Goal: Information Seeking & Learning: Find specific page/section

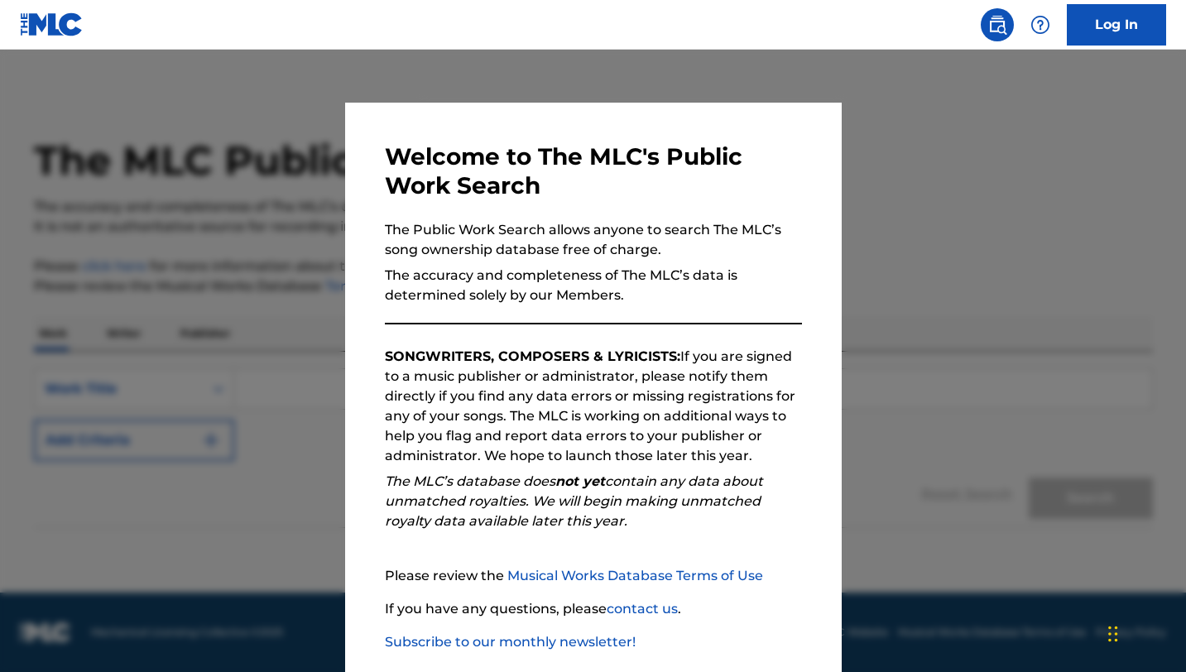
click at [287, 273] on div at bounding box center [593, 386] width 1186 height 672
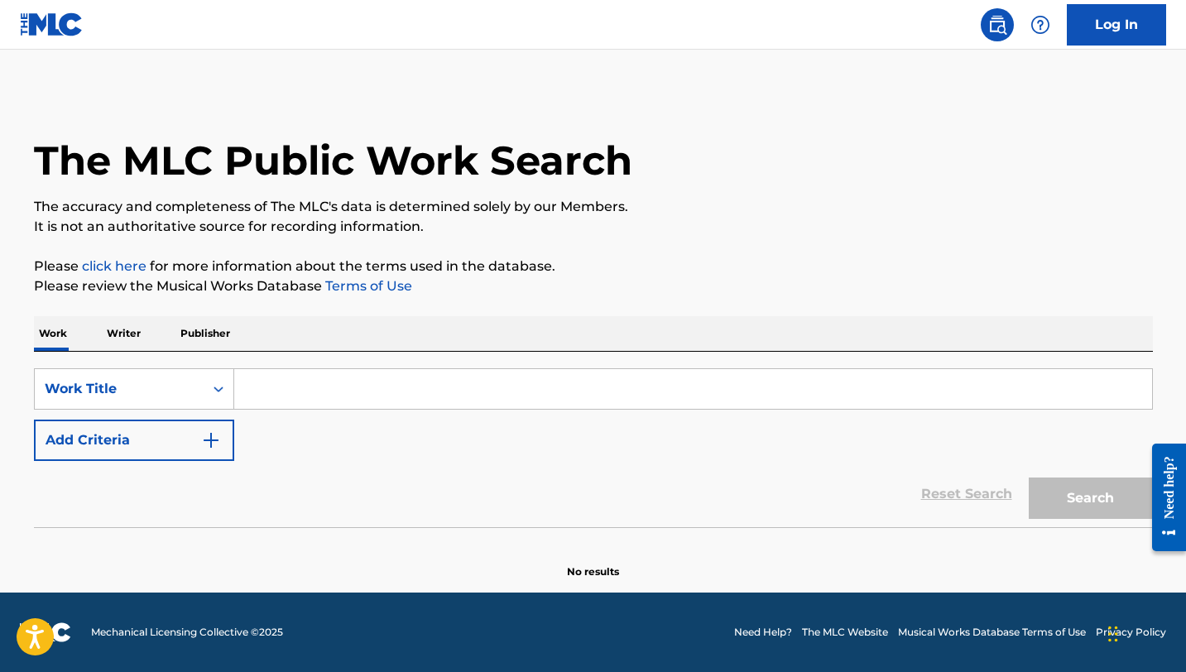
click at [383, 394] on input "Search Form" at bounding box center [693, 389] width 918 height 40
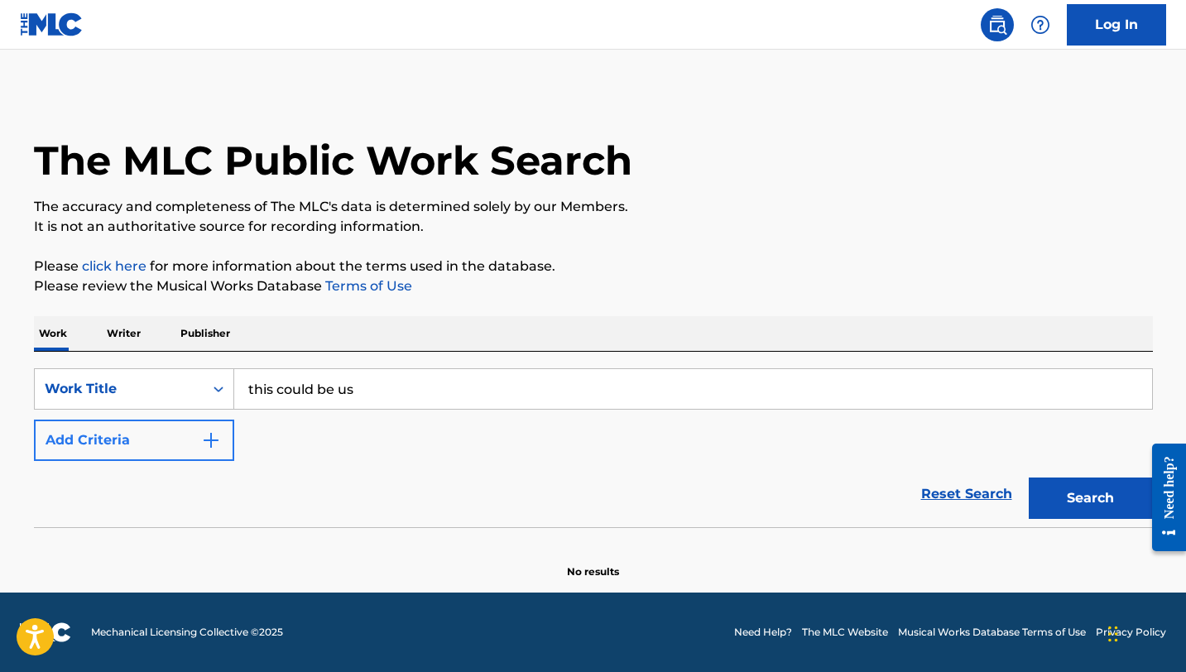
type input "this could be us"
click at [204, 435] on img "Search Form" at bounding box center [211, 441] width 20 height 20
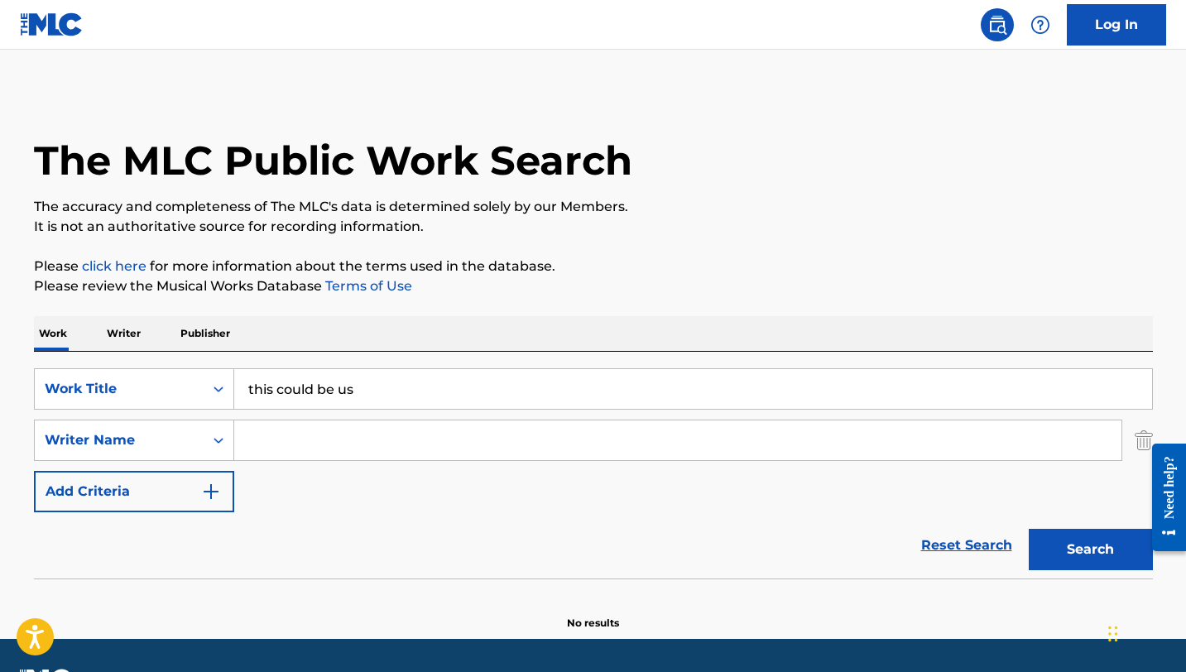
click at [295, 435] on input "Search Form" at bounding box center [678, 441] width 888 height 40
type input "brown"
click at [1029, 529] on button "Search" at bounding box center [1091, 549] width 124 height 41
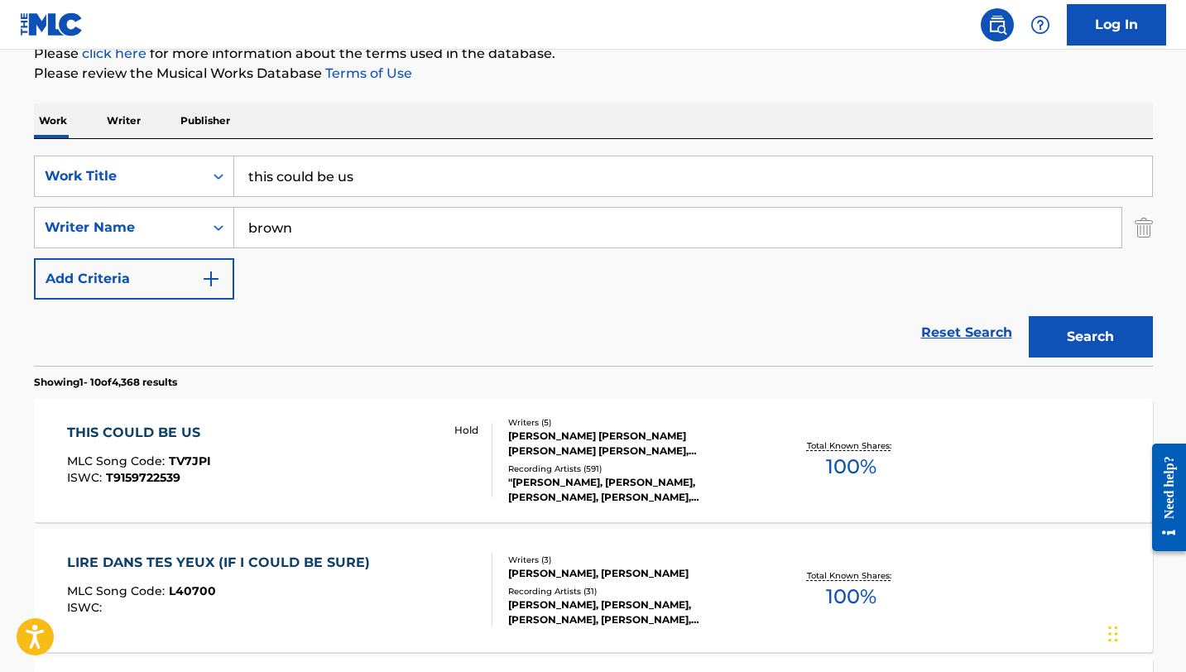
scroll to position [237, 0]
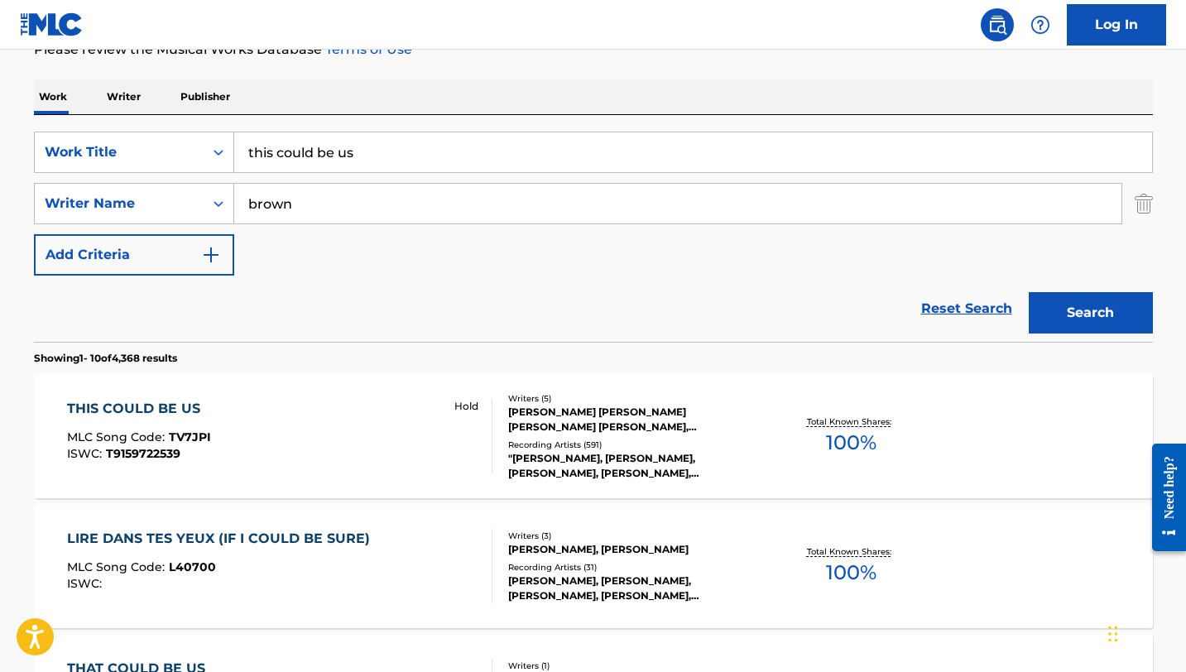
click at [163, 416] on div "THIS COULD BE US" at bounding box center [139, 409] width 144 height 20
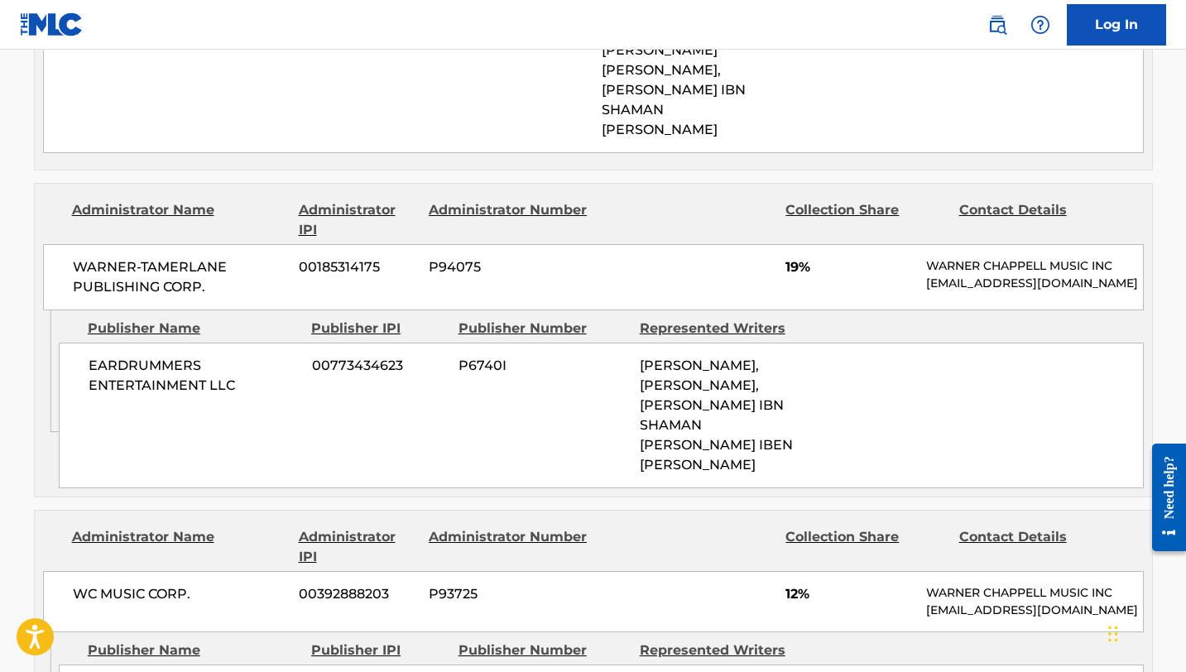
scroll to position [1466, 0]
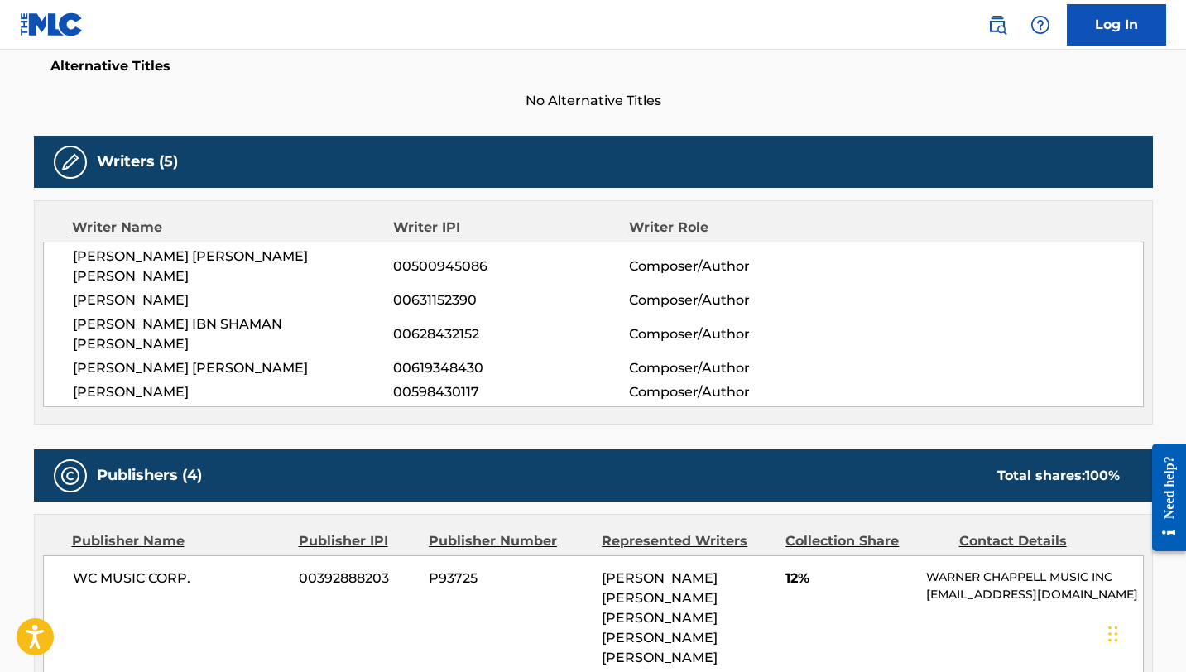
scroll to position [237, 0]
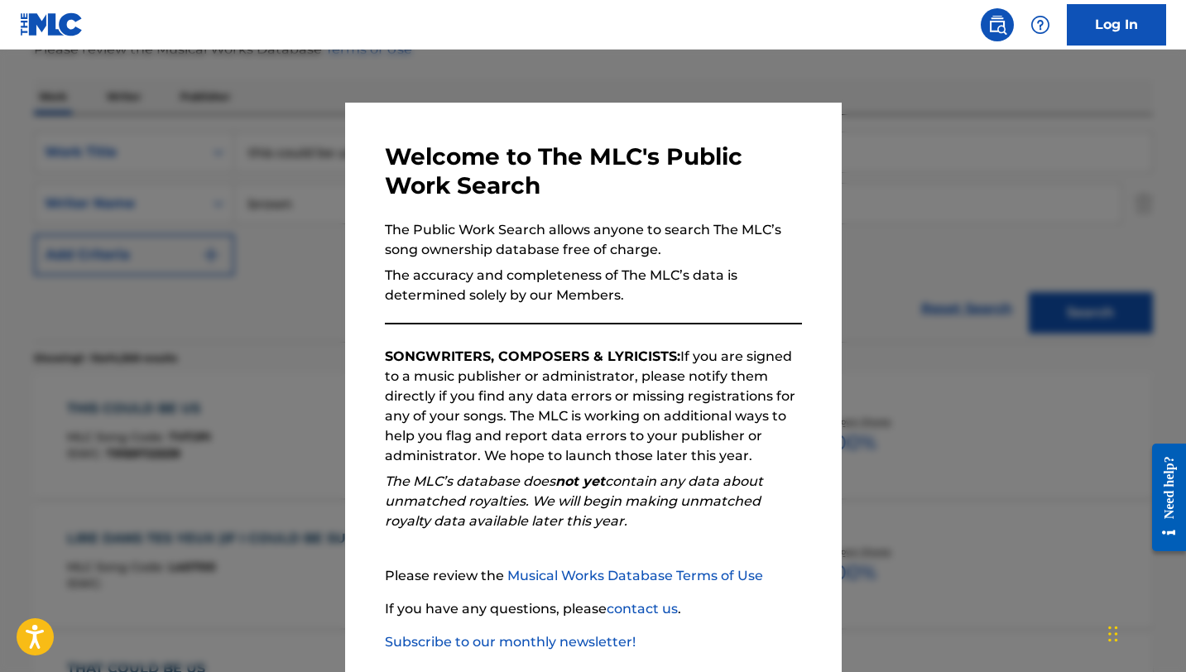
click at [303, 185] on div at bounding box center [593, 386] width 1186 height 672
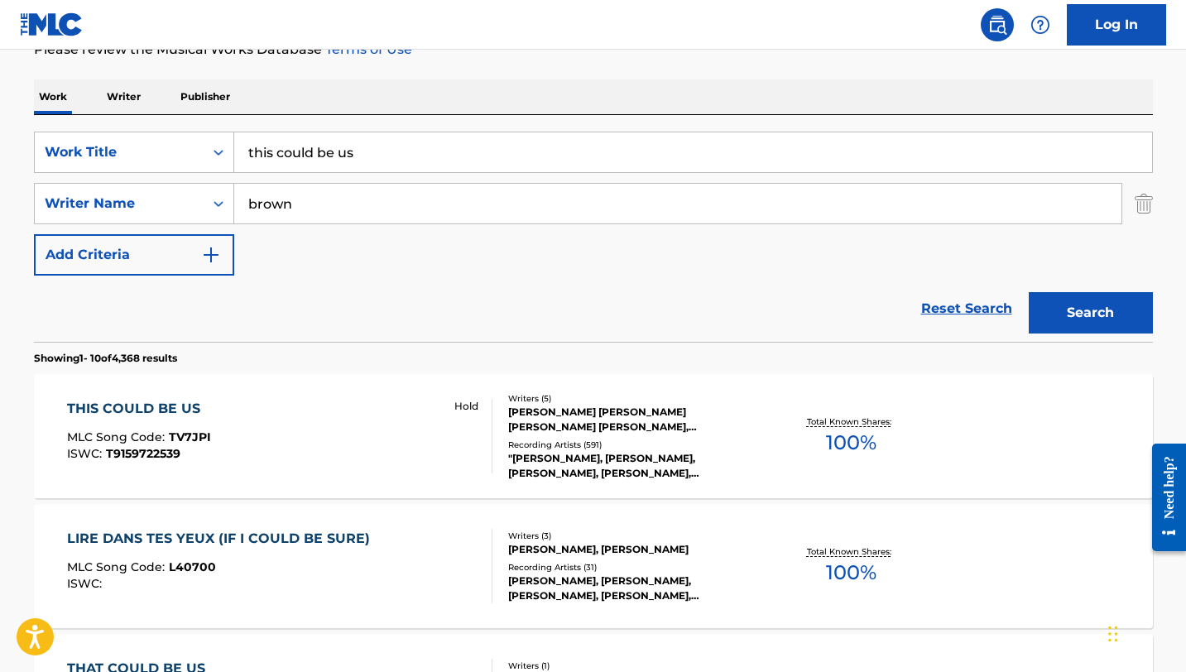
click at [354, 157] on input "this could be us" at bounding box center [693, 152] width 918 height 40
type input "black beatles"
click at [1029, 292] on button "Search" at bounding box center [1091, 312] width 124 height 41
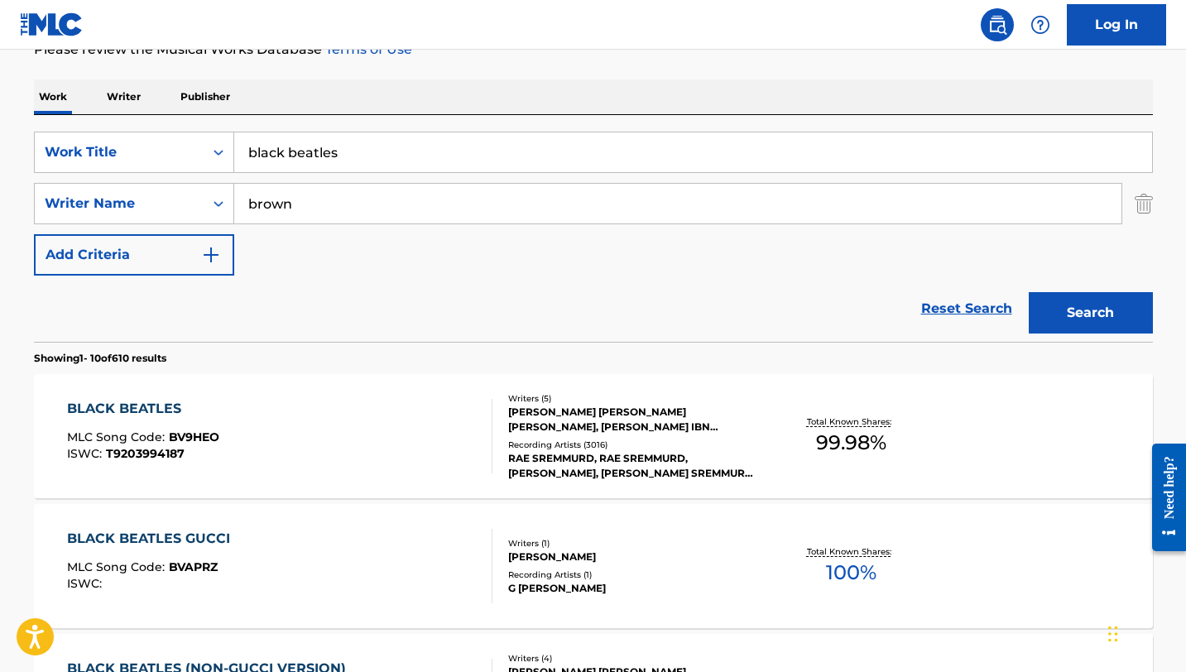
click at [158, 411] on div "BLACK BEATLES" at bounding box center [143, 409] width 152 height 20
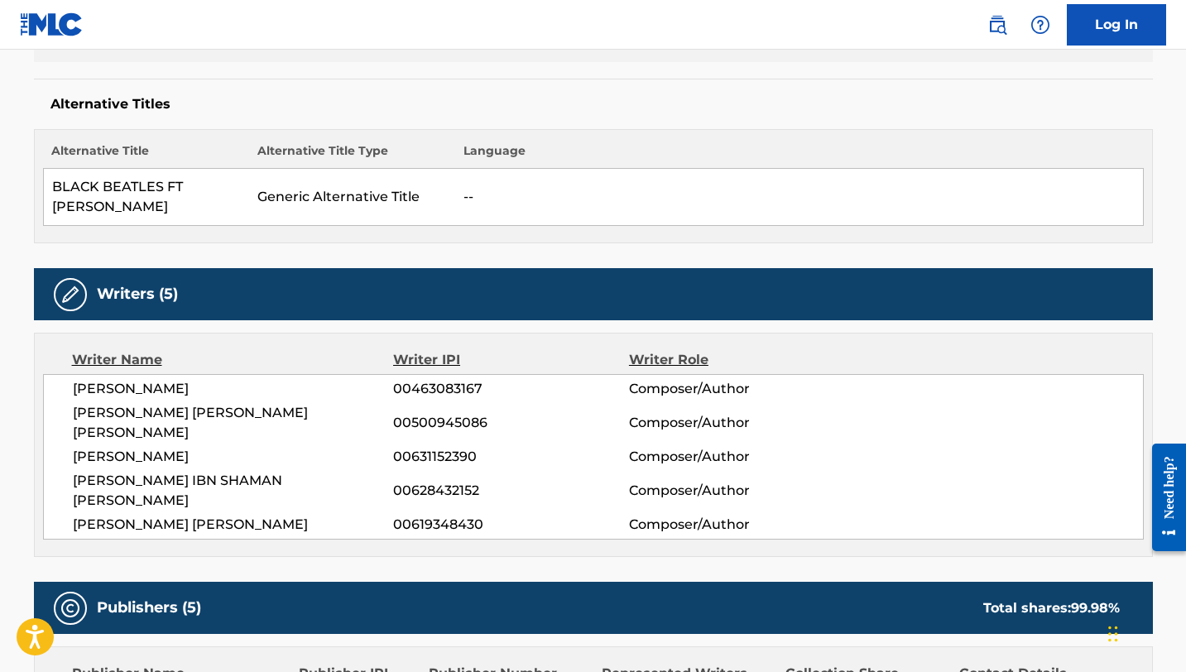
scroll to position [349, 0]
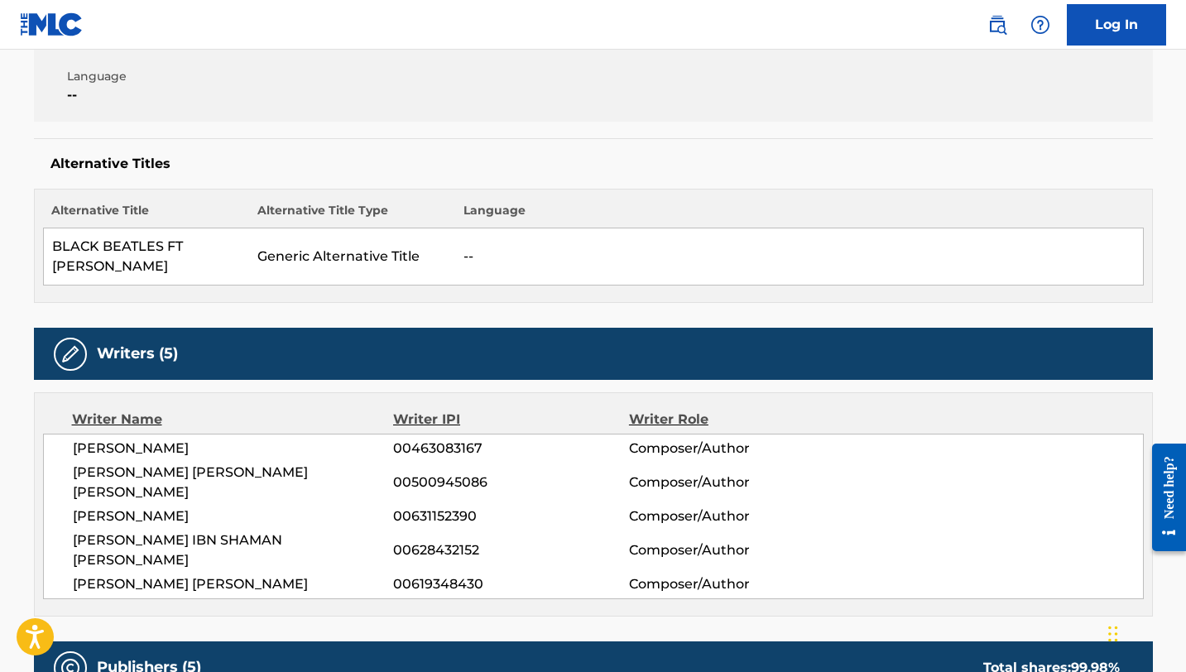
scroll to position [237, 0]
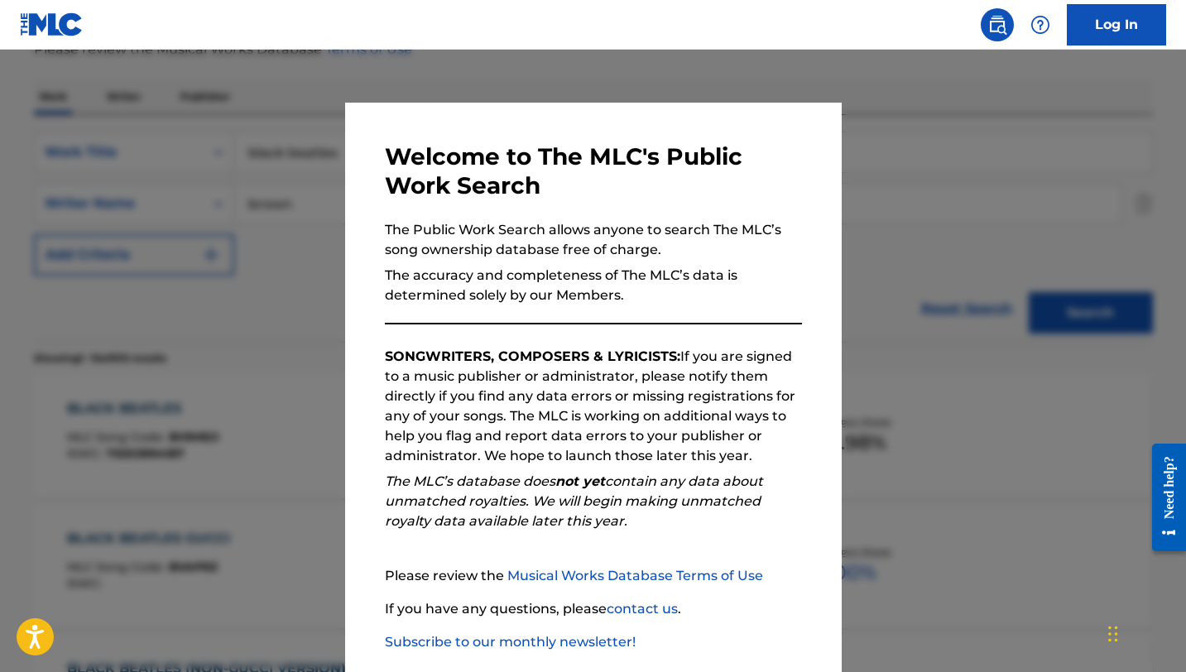
click at [234, 219] on div at bounding box center [593, 386] width 1186 height 672
